Goal: Information Seeking & Learning: Learn about a topic

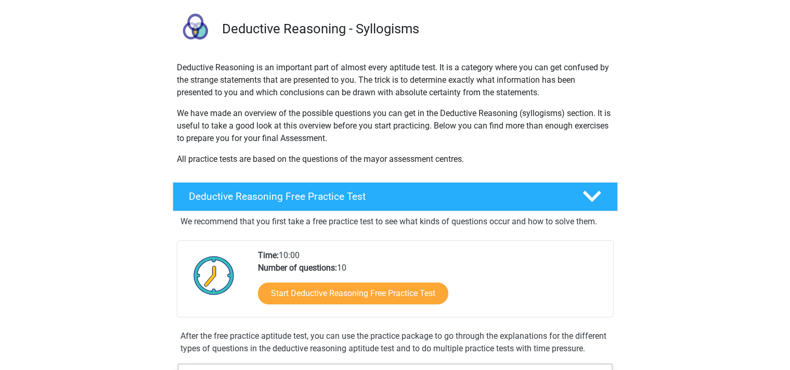
scroll to position [110, 0]
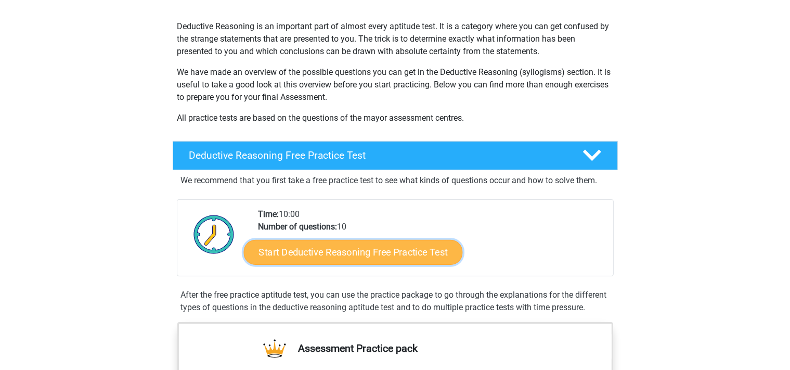
click at [356, 253] on link "Start Deductive Reasoning Free Practice Test" at bounding box center [352, 251] width 219 height 25
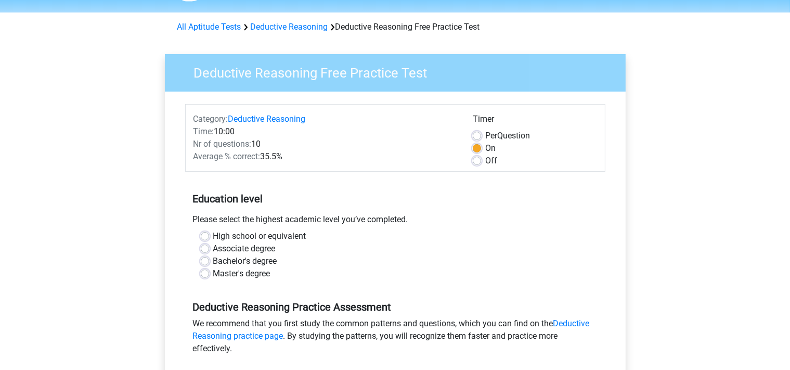
scroll to position [110, 0]
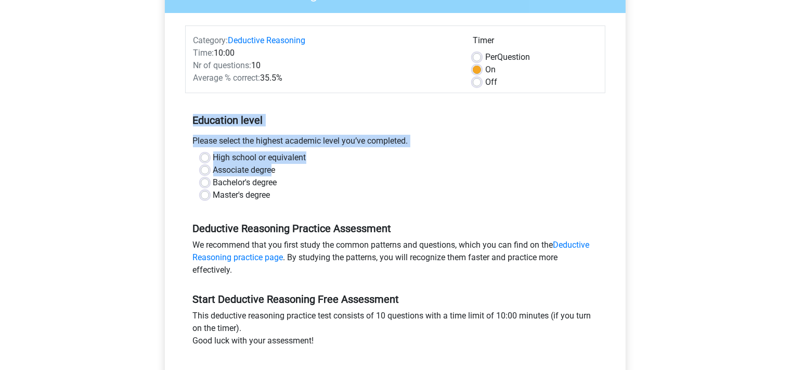
drag, startPoint x: 191, startPoint y: 115, endPoint x: 271, endPoint y: 166, distance: 95.1
click at [271, 166] on div "Education level Please select the highest academic level you’ve completed. High…" at bounding box center [395, 153] width 420 height 112
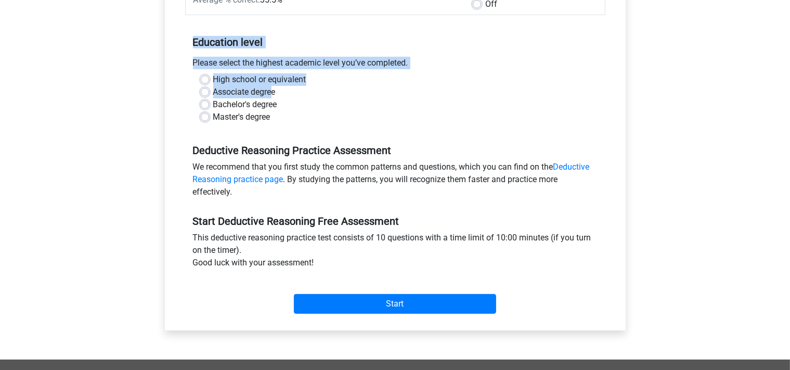
scroll to position [219, 0]
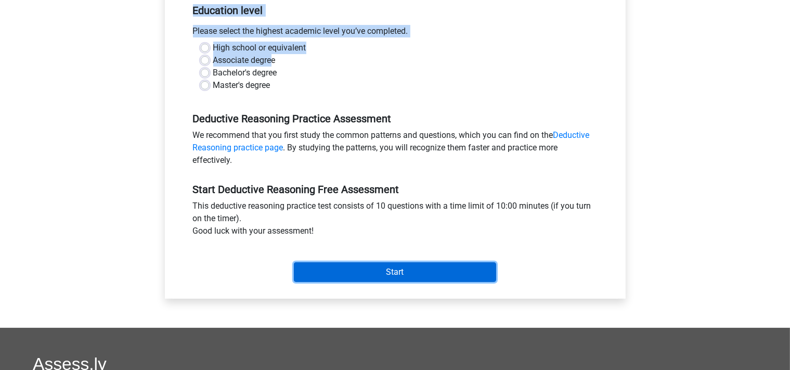
click at [425, 269] on input "Start" at bounding box center [395, 272] width 202 height 20
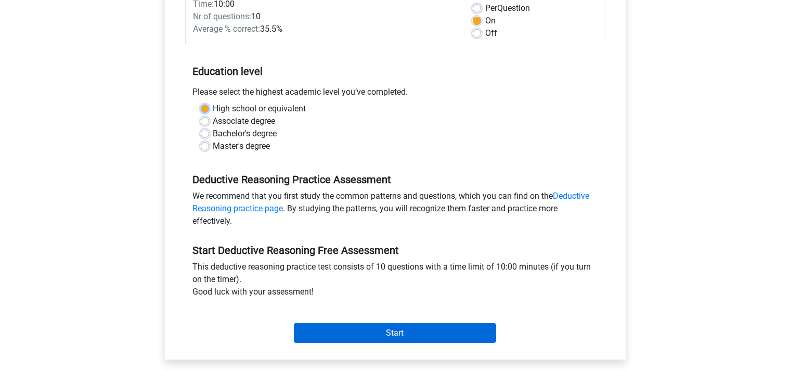
scroll to position [329, 0]
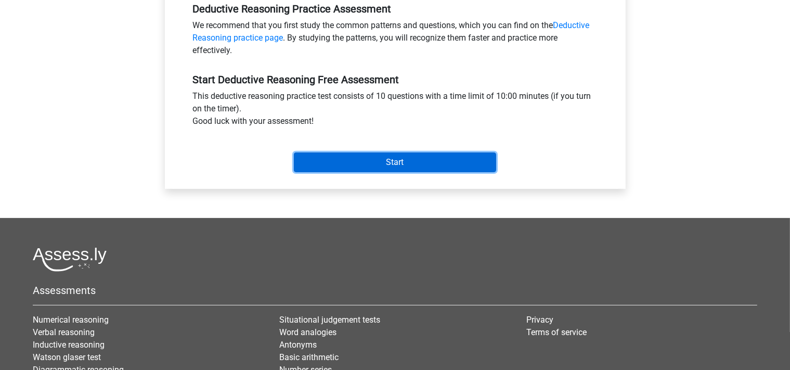
click at [407, 164] on input "Start" at bounding box center [395, 162] width 202 height 20
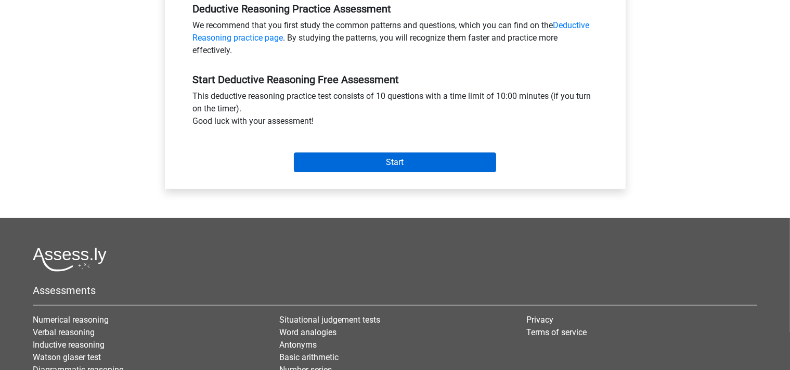
scroll to position [81, 0]
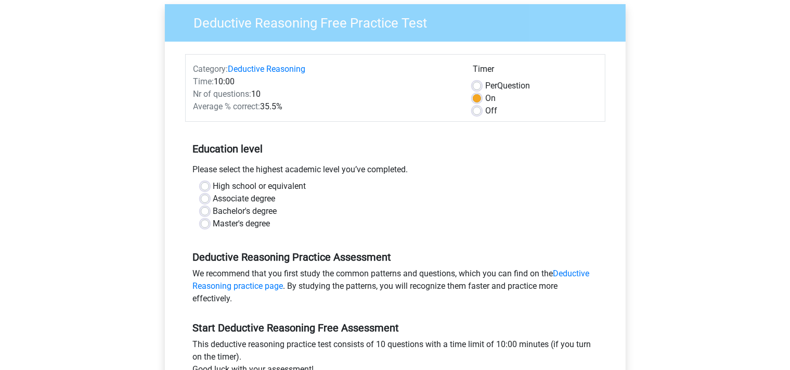
click at [210, 212] on div "Bachelor's degree" at bounding box center [395, 211] width 389 height 12
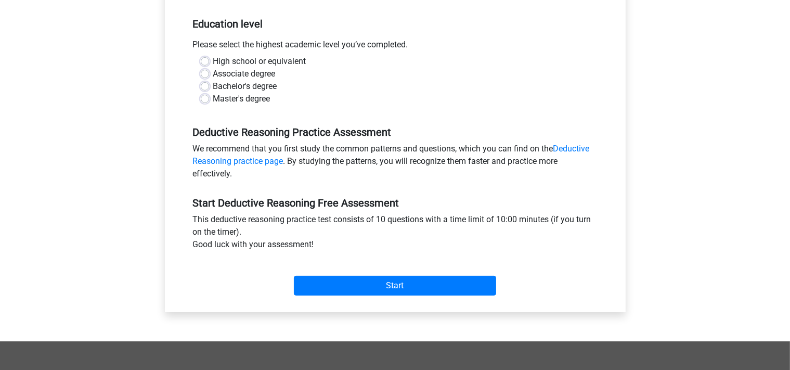
scroll to position [136, 0]
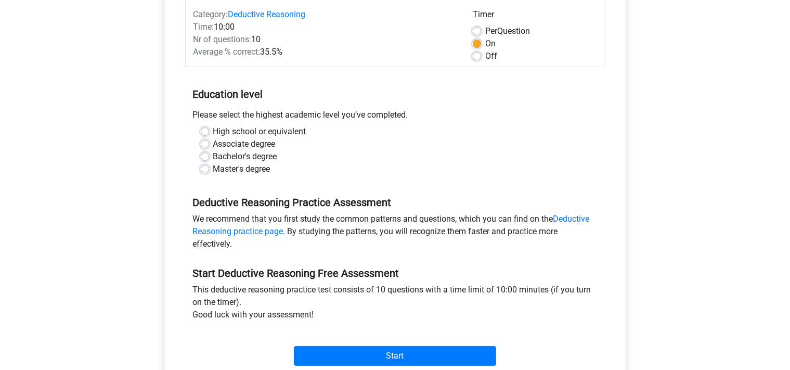
click at [213, 155] on label "Bachelor's degree" at bounding box center [245, 156] width 64 height 12
click at [205, 155] on input "Bachelor's degree" at bounding box center [205, 155] width 8 height 10
radio input "true"
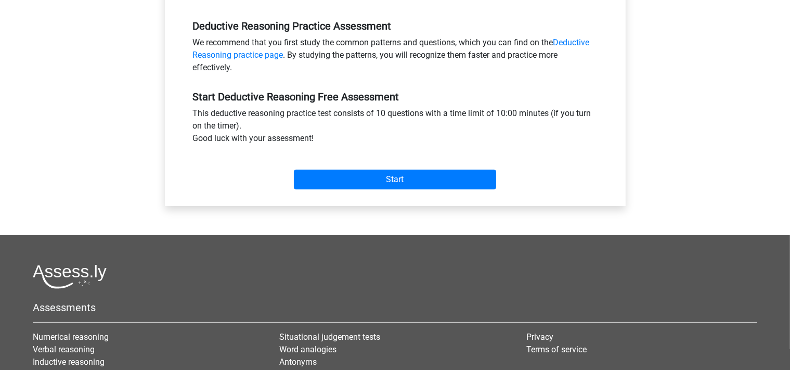
scroll to position [356, 0]
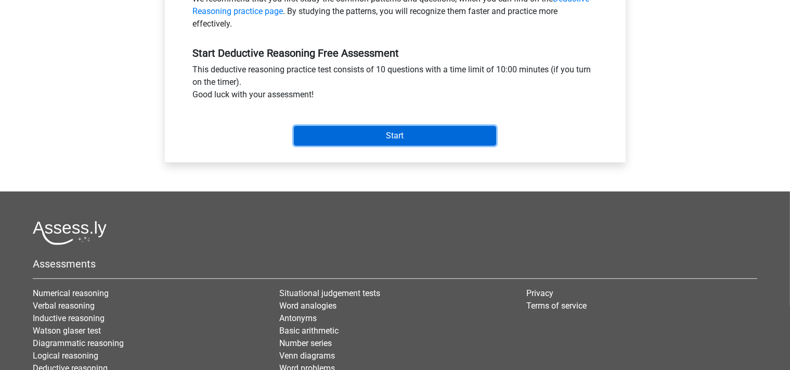
click at [407, 137] on input "Start" at bounding box center [395, 136] width 202 height 20
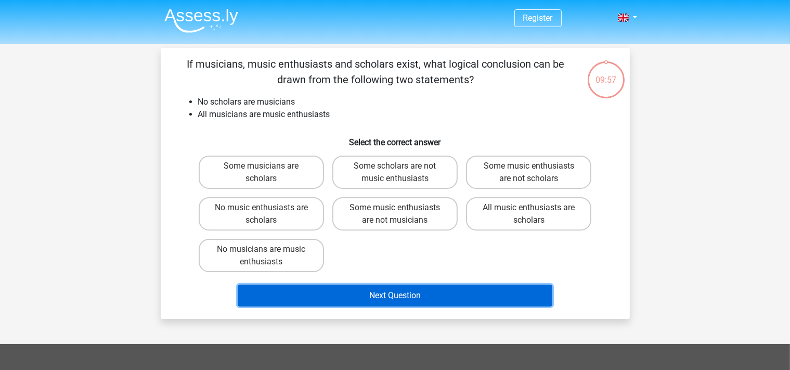
click at [389, 295] on button "Next Question" at bounding box center [395, 295] width 315 height 22
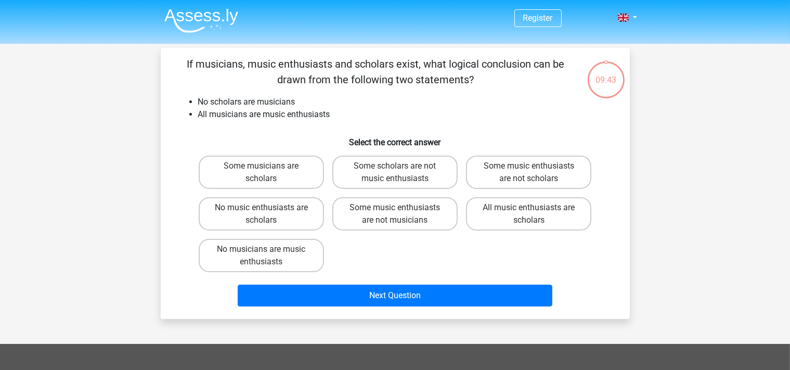
drag, startPoint x: 187, startPoint y: 59, endPoint x: 414, endPoint y: 171, distance: 253.0
click at [460, 217] on div "If musicians, music enthusiasts and scholars exist, what logical conclusion can…" at bounding box center [395, 183] width 461 height 254
click at [581, 125] on div "If musicians, music enthusiasts and scholars exist, what logical conclusion can…" at bounding box center [395, 183] width 461 height 254
click at [291, 239] on label "No musicians are music enthusiasts" at bounding box center [261, 255] width 125 height 33
click at [288, 246] on label "No musicians are music enthusiasts" at bounding box center [261, 255] width 125 height 33
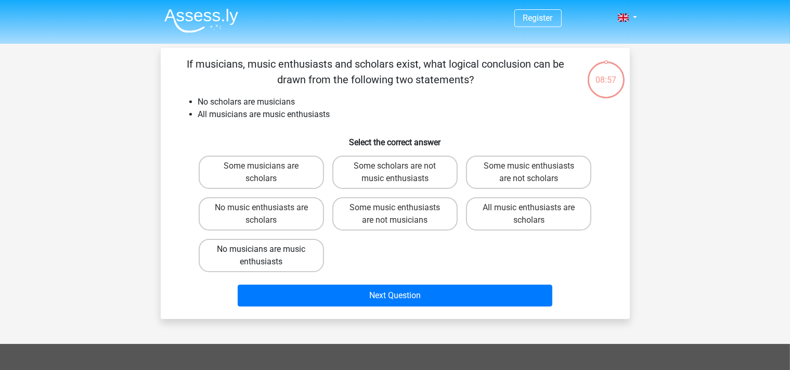
click at [268, 249] on input "No musicians are music enthusiasts" at bounding box center [264, 252] width 7 height 7
radio input "true"
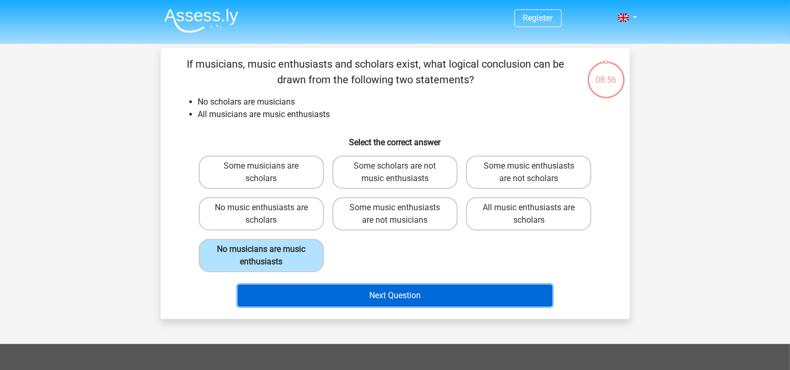
click at [388, 294] on button "Next Question" at bounding box center [395, 295] width 315 height 22
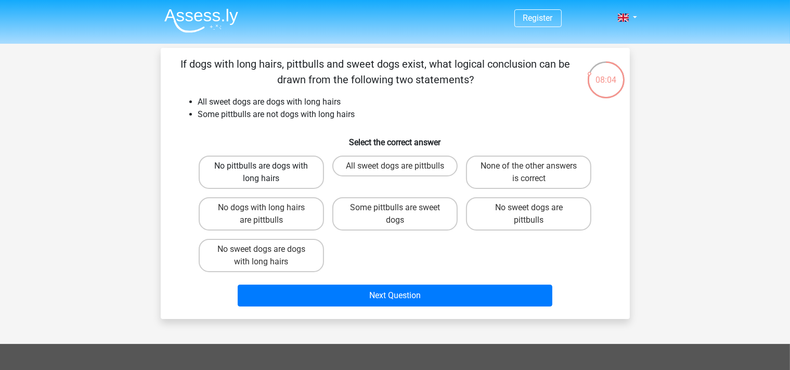
click at [219, 165] on label "No pittbulls are dogs with long hairs" at bounding box center [261, 171] width 125 height 33
click at [261, 166] on input "No pittbulls are dogs with long hairs" at bounding box center [264, 169] width 7 height 7
radio input "true"
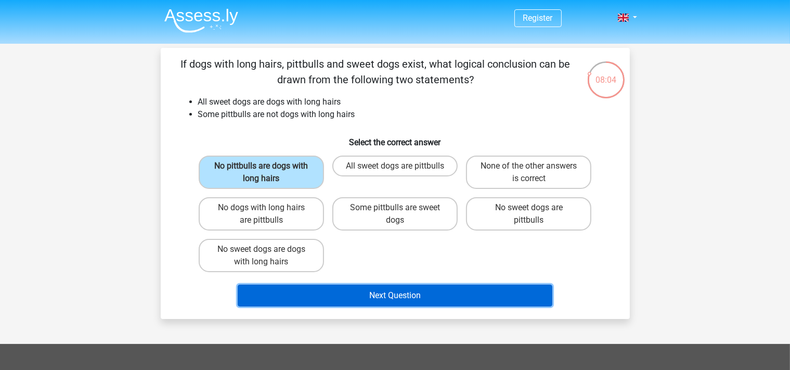
click at [388, 292] on button "Next Question" at bounding box center [395, 295] width 315 height 22
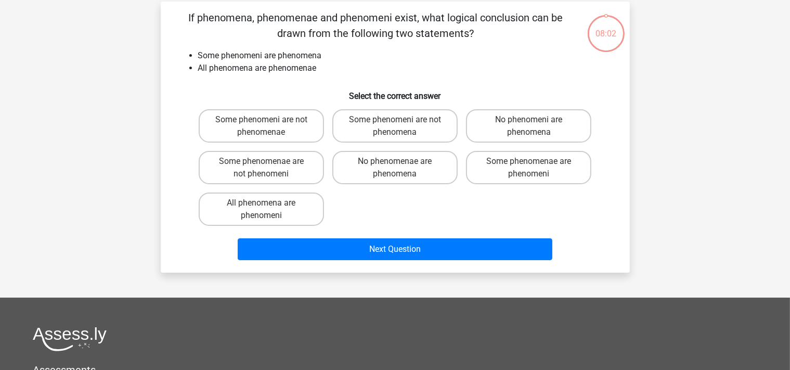
scroll to position [48, 0]
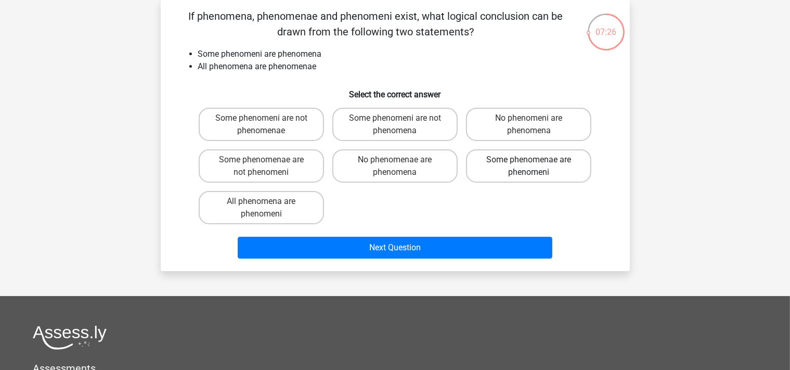
click at [557, 162] on label "Some phenomenae are phenomeni" at bounding box center [528, 165] width 125 height 33
click at [536, 162] on input "Some phenomenae are phenomeni" at bounding box center [532, 163] width 7 height 7
radio input "true"
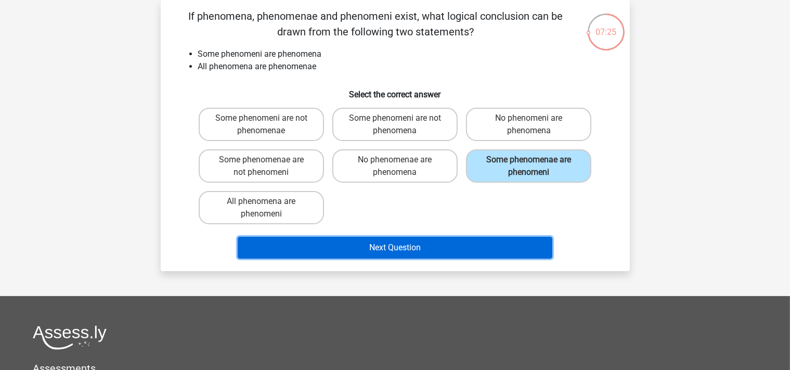
click at [448, 245] on button "Next Question" at bounding box center [395, 248] width 315 height 22
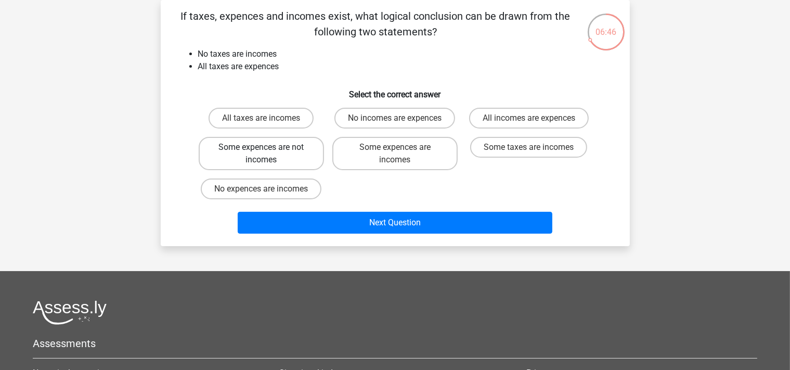
click at [269, 159] on label "Some expences are not incomes" at bounding box center [261, 153] width 125 height 33
click at [268, 154] on input "Some expences are not incomes" at bounding box center [264, 150] width 7 height 7
radio input "true"
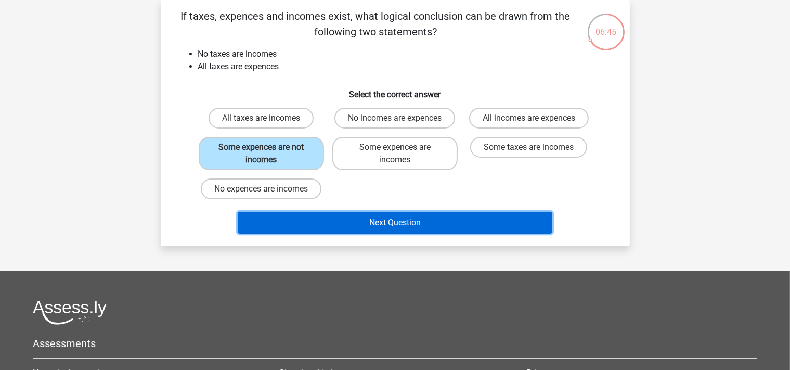
click at [373, 222] on button "Next Question" at bounding box center [395, 223] width 315 height 22
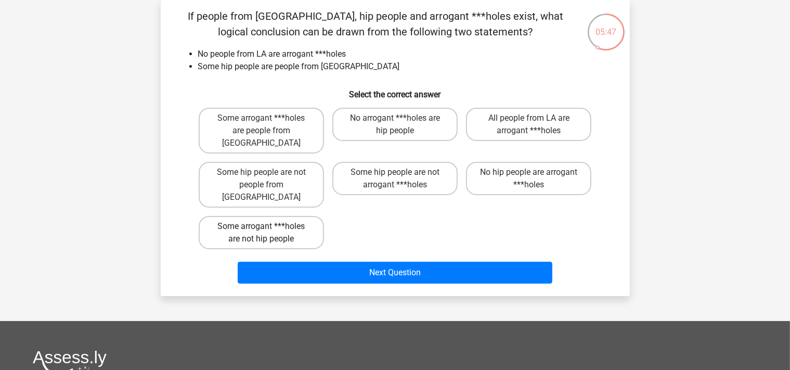
click at [285, 216] on label "Some arrogant ***holes are not hip people" at bounding box center [261, 232] width 125 height 33
click at [268, 226] on input "Some arrogant ***holes are not hip people" at bounding box center [264, 229] width 7 height 7
radio input "true"
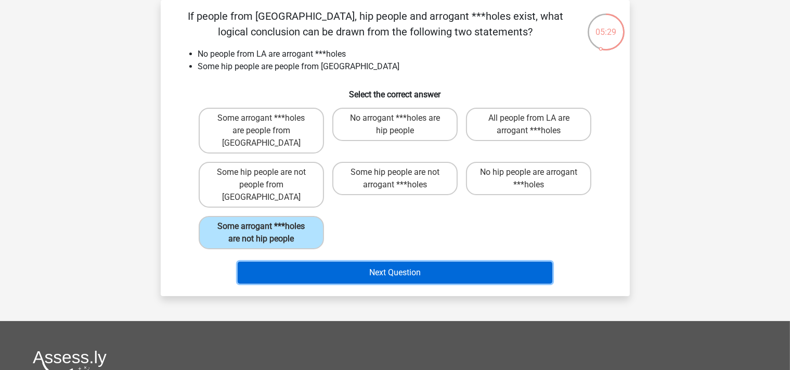
click at [367, 262] on button "Next Question" at bounding box center [395, 273] width 315 height 22
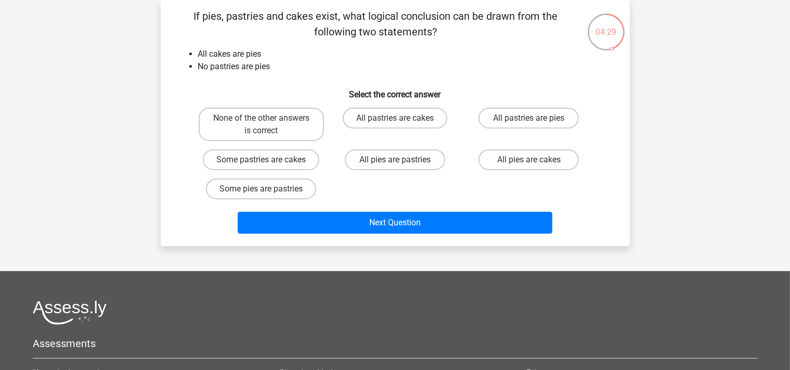
click at [530, 162] on input "All pies are cakes" at bounding box center [532, 163] width 7 height 7
radio input "true"
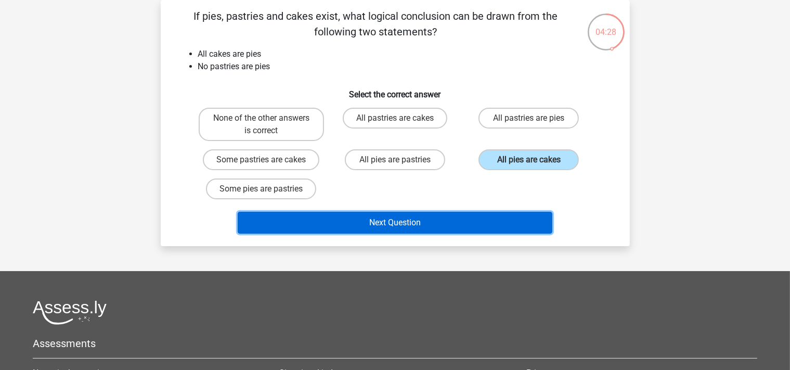
click at [421, 219] on button "Next Question" at bounding box center [395, 223] width 315 height 22
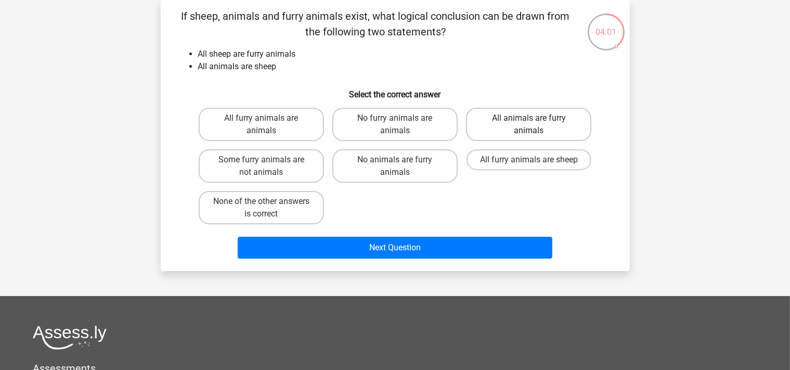
click at [324, 128] on div "All animals are furry animals" at bounding box center [261, 124] width 125 height 33
click at [528, 120] on label "All animals are furry animals" at bounding box center [528, 124] width 125 height 33
click at [529, 120] on input "All animals are furry animals" at bounding box center [532, 121] width 7 height 7
radio input "true"
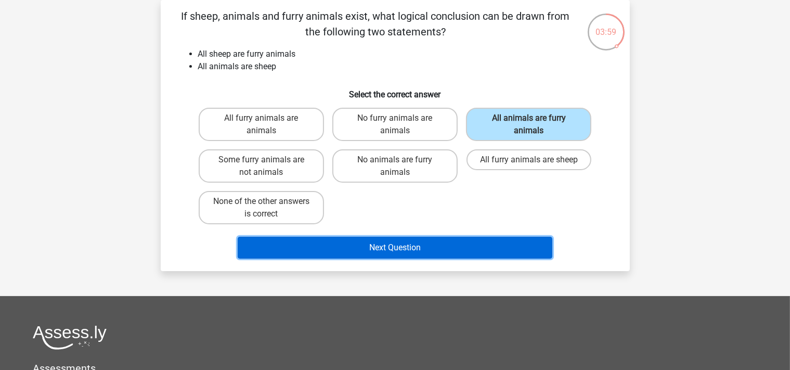
click at [388, 245] on button "Next Question" at bounding box center [395, 248] width 315 height 22
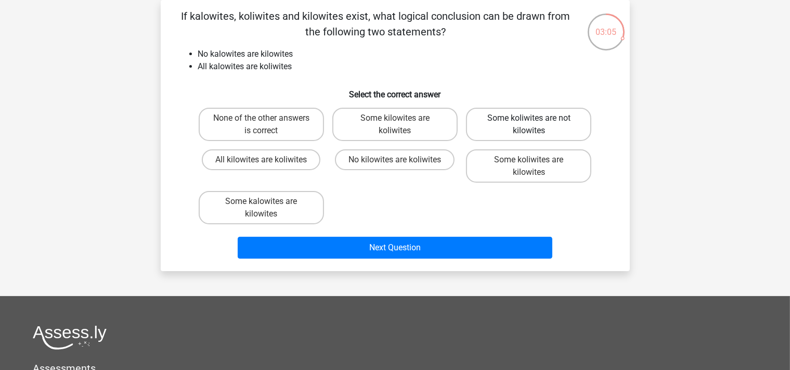
click at [556, 127] on label "Some koliwites are not kilowites" at bounding box center [528, 124] width 125 height 33
click at [536, 125] on input "Some koliwites are not kilowites" at bounding box center [532, 121] width 7 height 7
radio input "true"
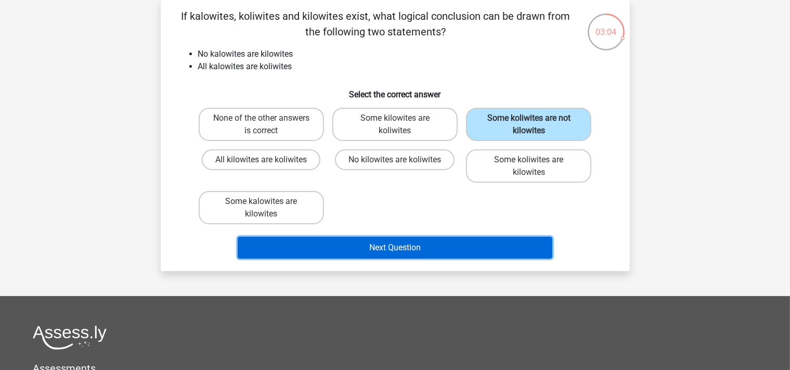
click at [400, 241] on button "Next Question" at bounding box center [395, 248] width 315 height 22
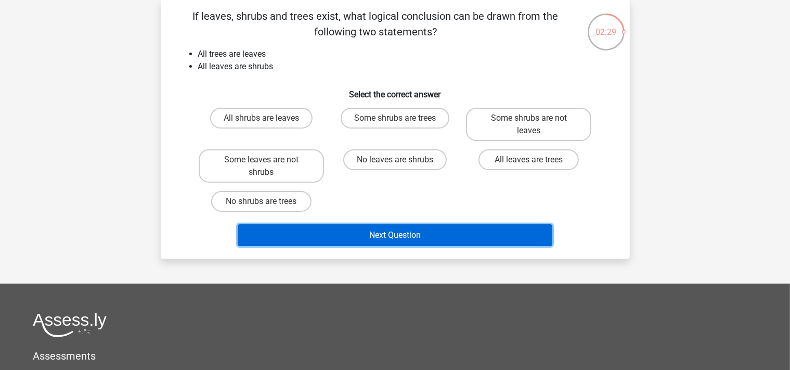
click at [391, 235] on button "Next Question" at bounding box center [395, 235] width 315 height 22
click at [392, 235] on button "Next Question" at bounding box center [395, 235] width 315 height 22
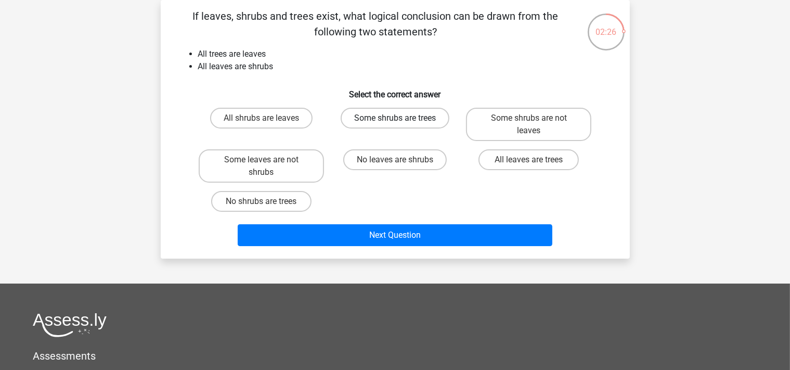
click at [415, 118] on label "Some shrubs are trees" at bounding box center [395, 118] width 109 height 21
click at [401, 118] on input "Some shrubs are trees" at bounding box center [398, 121] width 7 height 7
radio input "true"
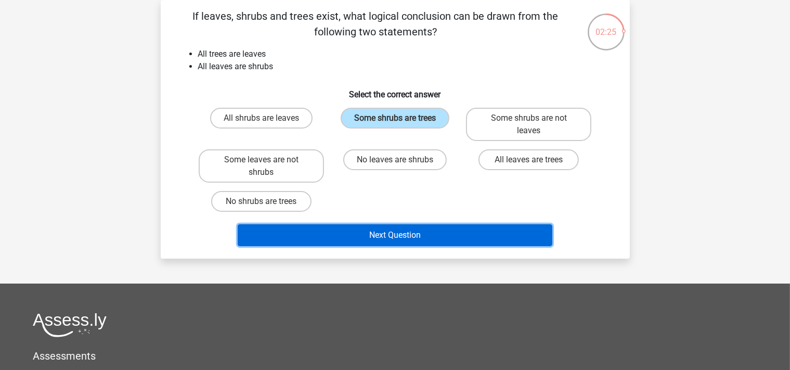
click at [393, 240] on button "Next Question" at bounding box center [395, 235] width 315 height 22
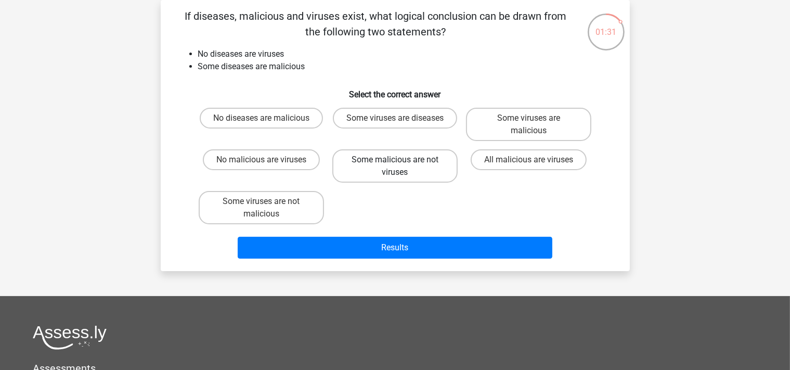
click at [408, 172] on label "Some malicious are not viruses" at bounding box center [394, 165] width 125 height 33
click at [401, 166] on input "Some malicious are not viruses" at bounding box center [398, 163] width 7 height 7
radio input "true"
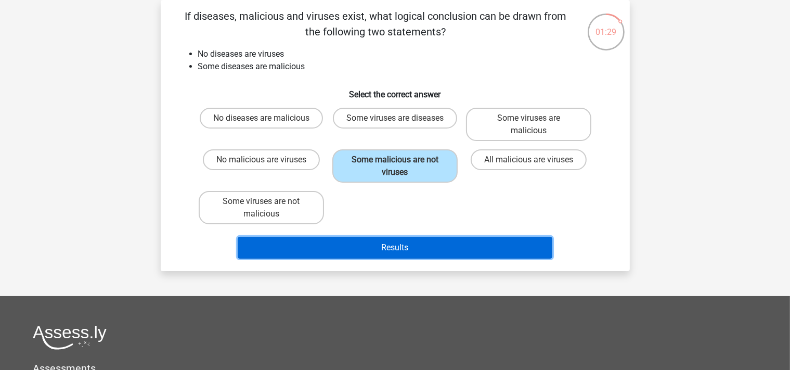
click at [414, 247] on button "Results" at bounding box center [395, 248] width 315 height 22
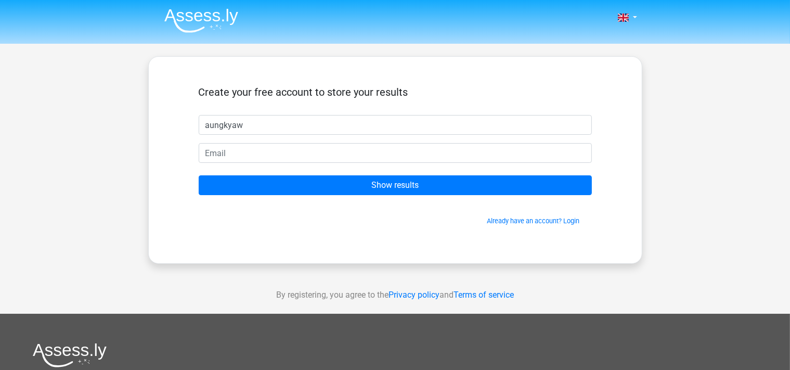
type input "aungkyaw"
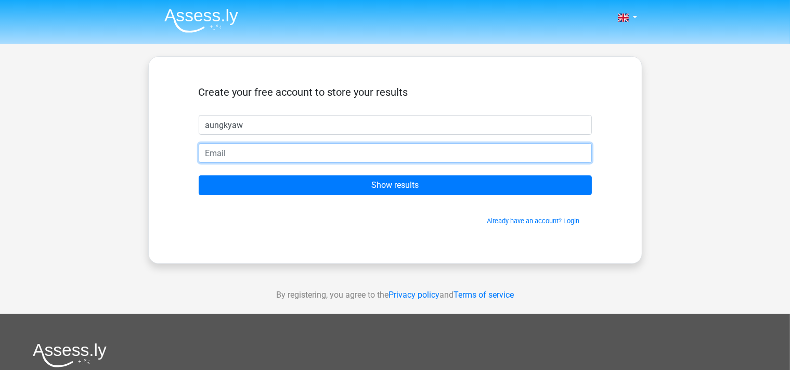
click at [297, 159] on input "email" at bounding box center [395, 153] width 393 height 20
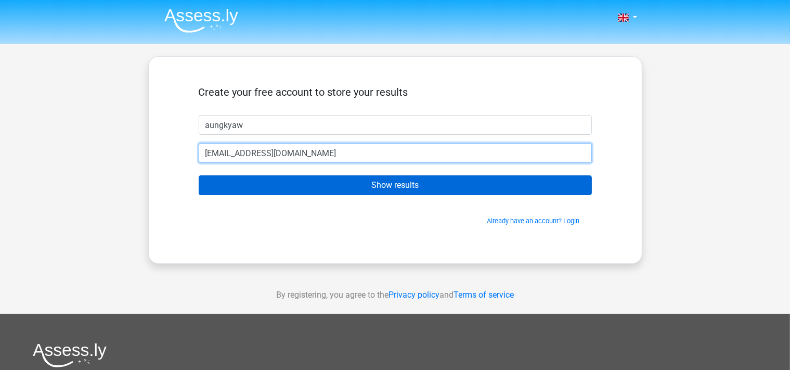
type input "[EMAIL_ADDRESS][DOMAIN_NAME]"
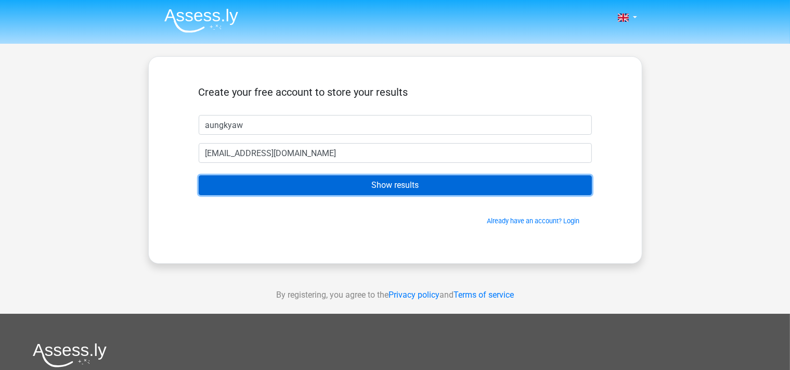
click at [380, 184] on input "Show results" at bounding box center [395, 185] width 393 height 20
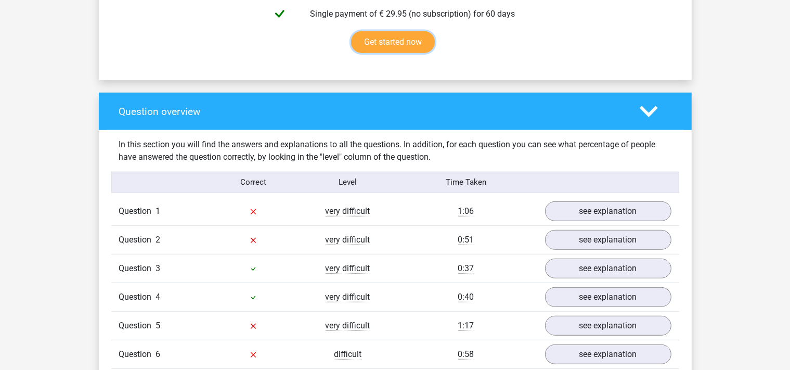
scroll to position [659, 0]
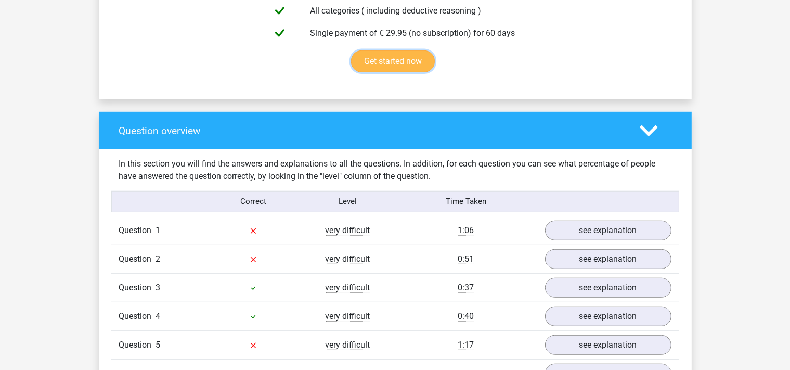
click at [390, 60] on link "Get started now" at bounding box center [393, 61] width 84 height 22
